Goal: Information Seeking & Learning: Learn about a topic

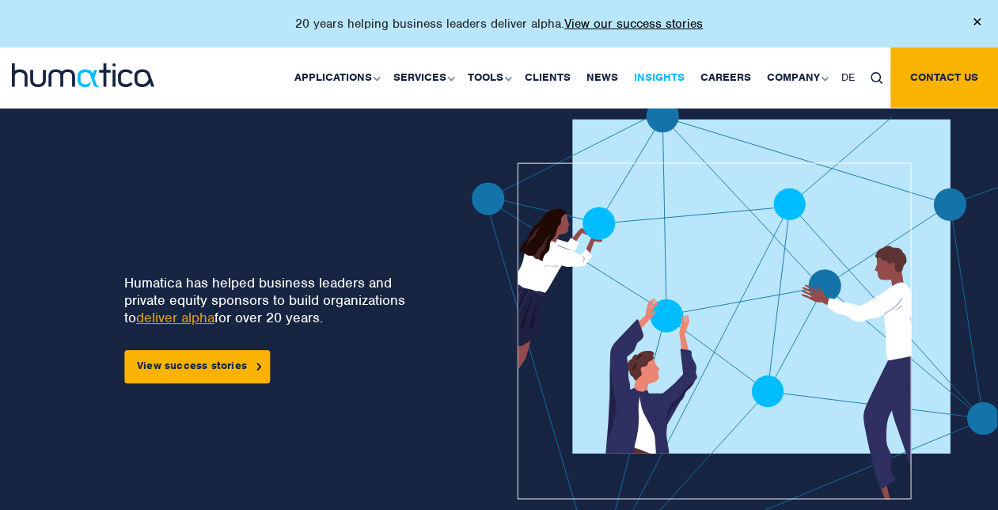
click at [659, 71] on link "Insights" at bounding box center [659, 77] width 66 height 60
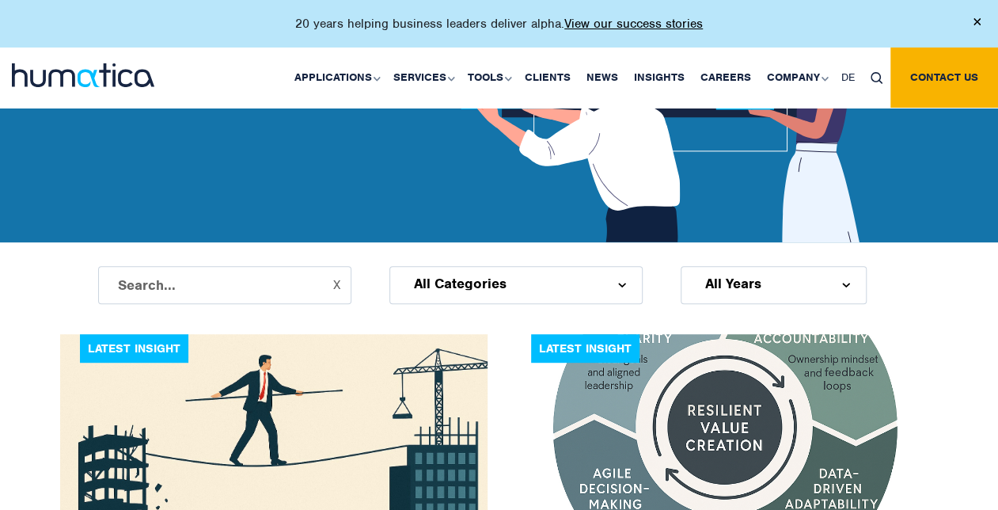
scroll to position [396, 0]
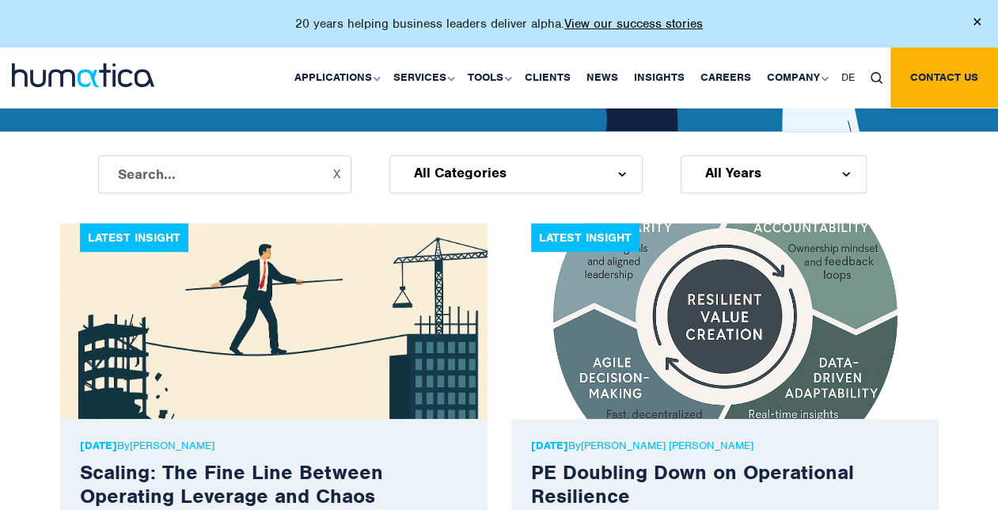
click at [198, 328] on img at bounding box center [273, 320] width 427 height 195
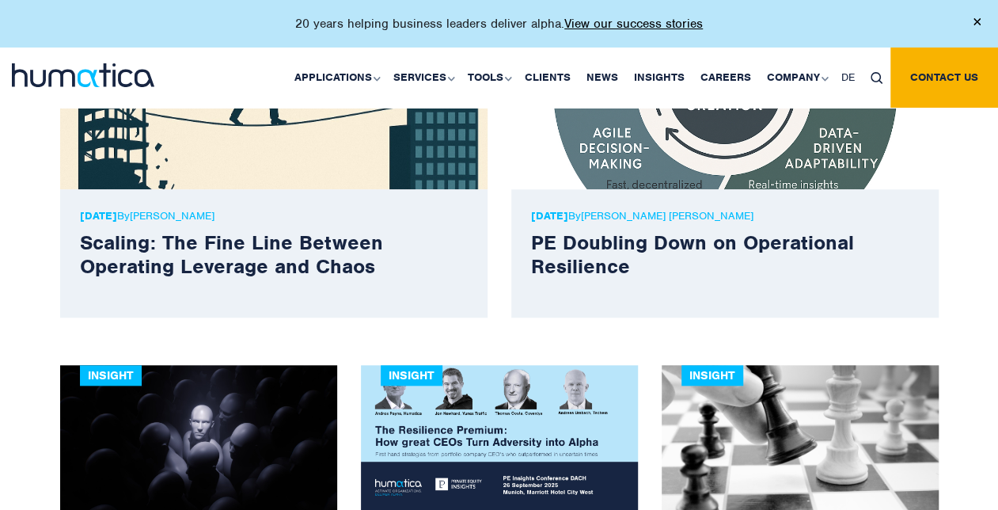
scroll to position [633, 0]
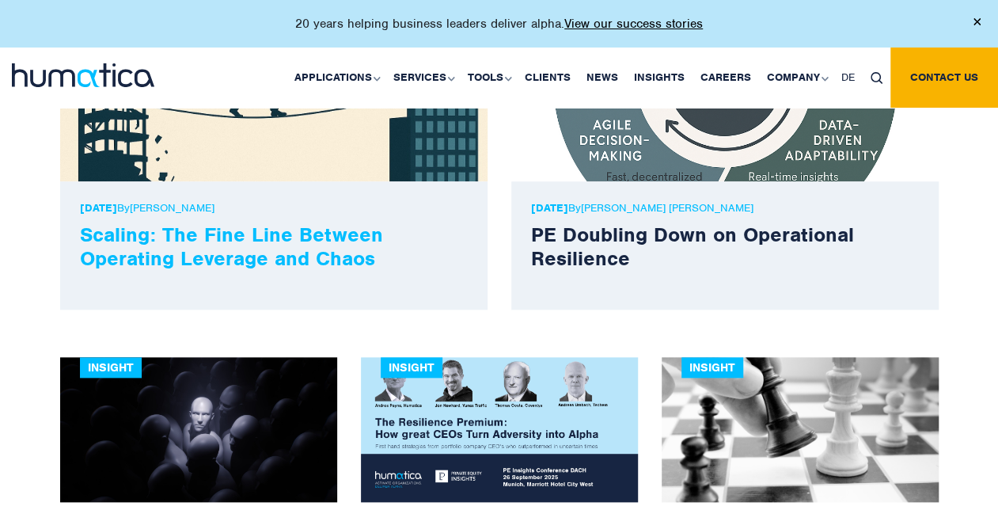
click at [184, 244] on link "Scaling: The Fine Line Between Operating Leverage and Chaos" at bounding box center [231, 246] width 303 height 49
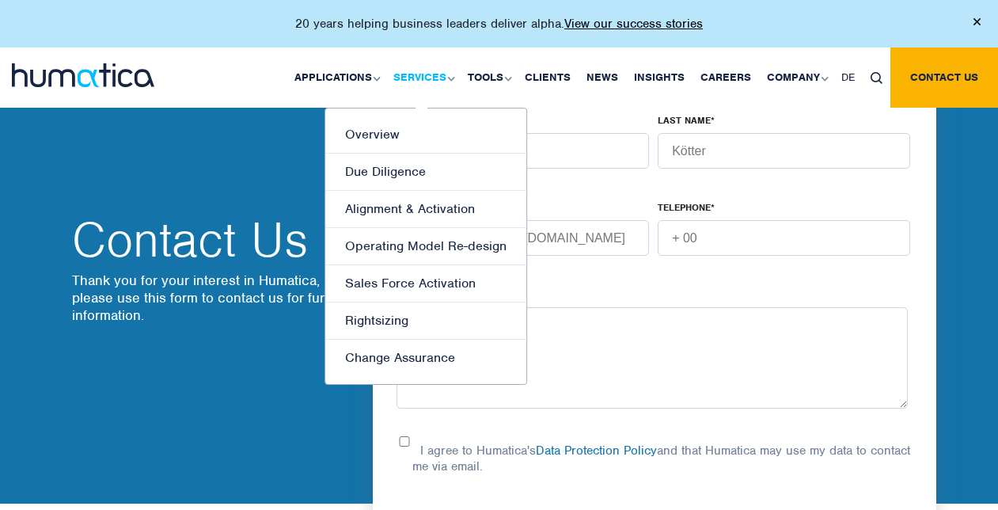
scroll to position [554, 0]
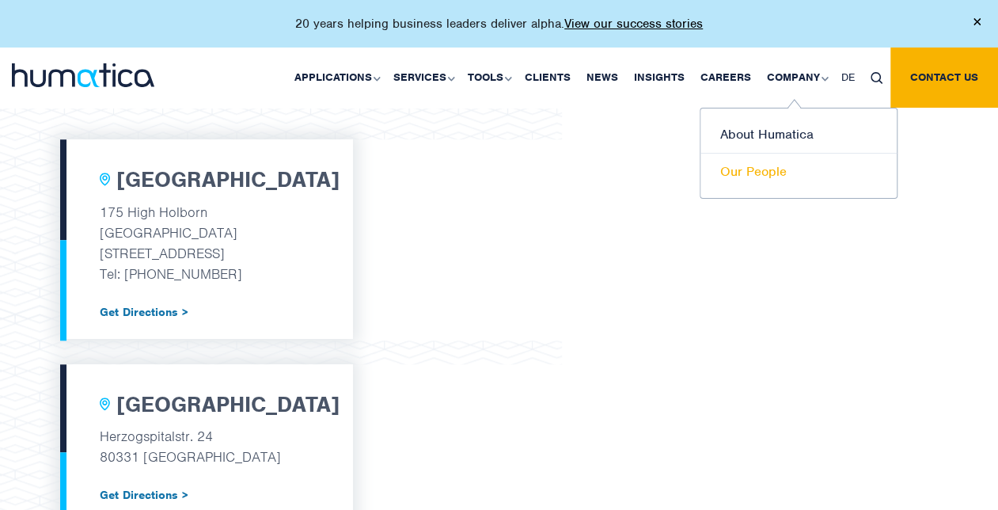
click at [764, 168] on link "Our People" at bounding box center [798, 172] width 196 height 36
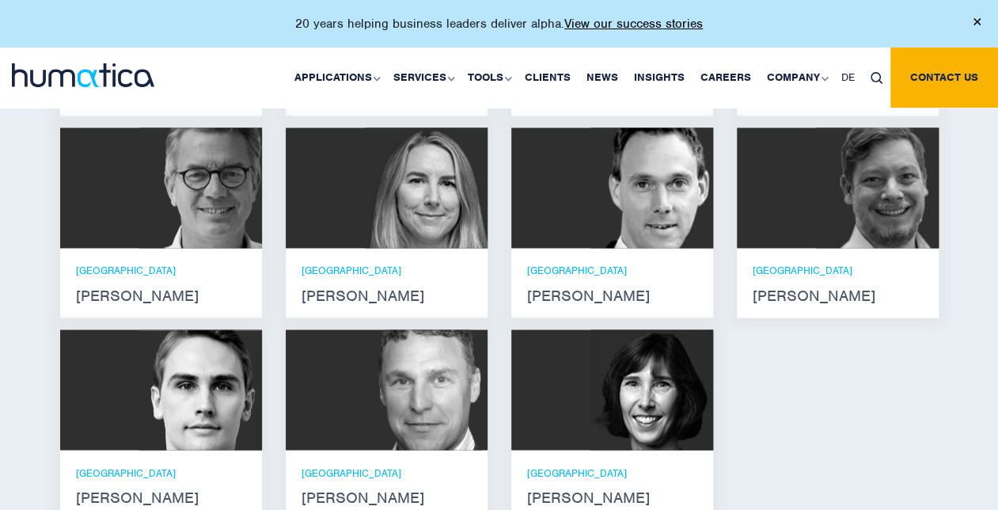
scroll to position [1187, 0]
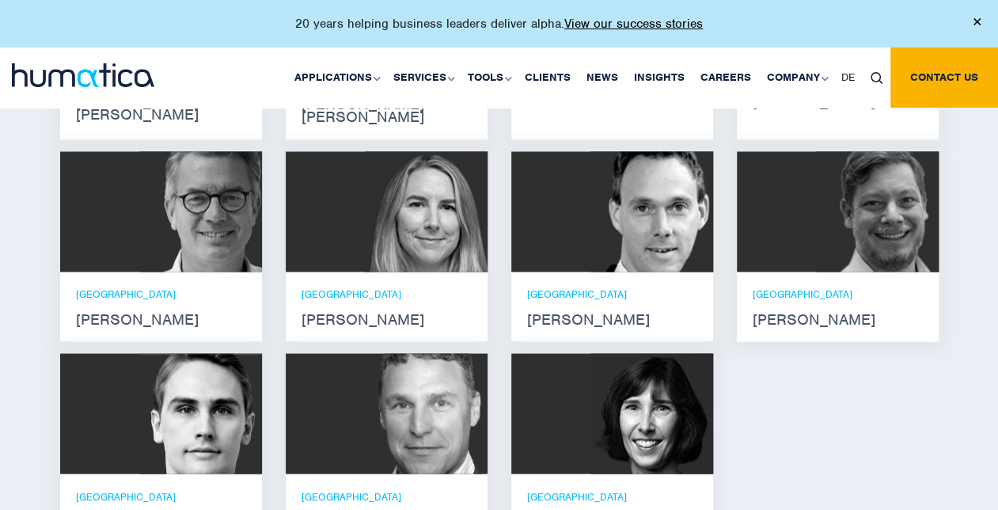
click at [627, 287] on div "MUNICH Andreas Knobloch" at bounding box center [612, 306] width 170 height 38
